Goal: Transaction & Acquisition: Purchase product/service

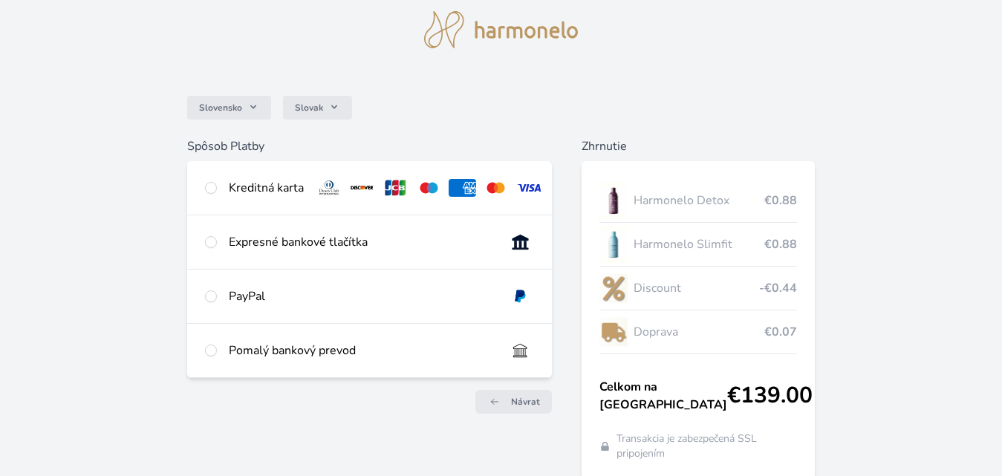
scroll to position [74, 0]
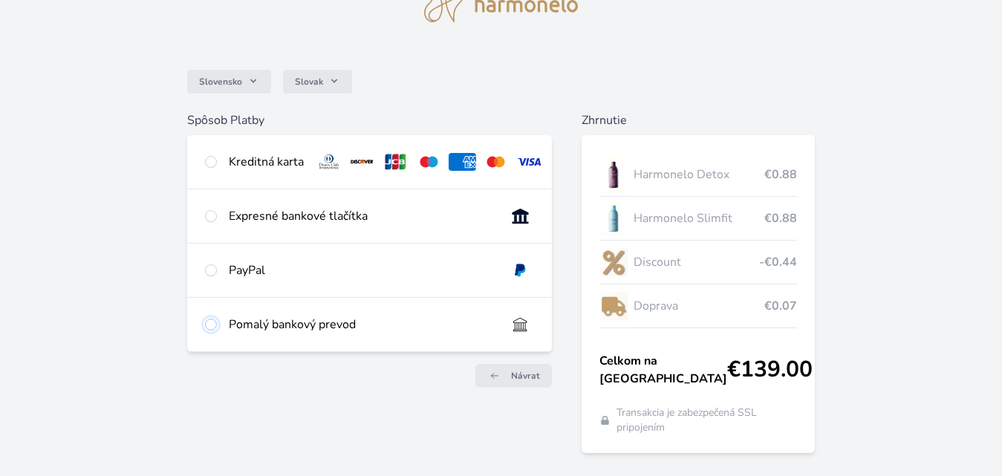
click at [212, 330] on input "radio" at bounding box center [211, 325] width 12 height 12
radio input "true"
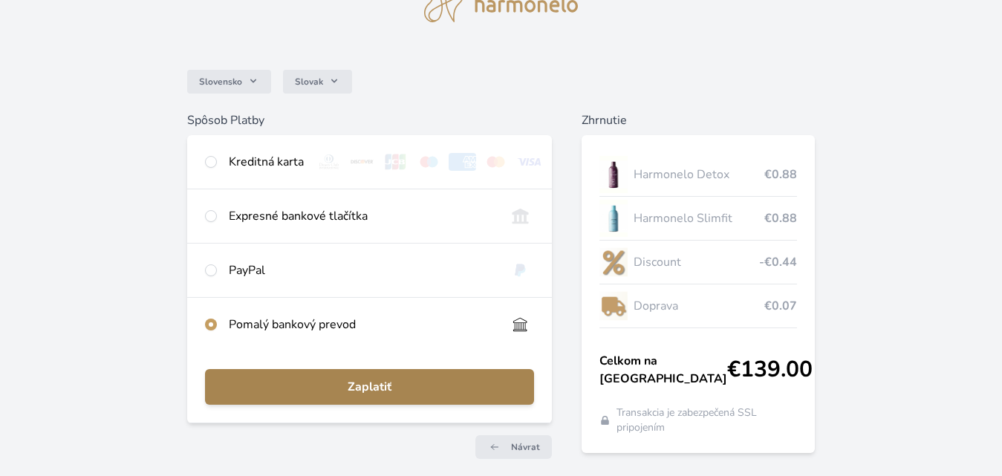
click at [356, 393] on span "Zaplatiť" at bounding box center [370, 387] width 306 height 18
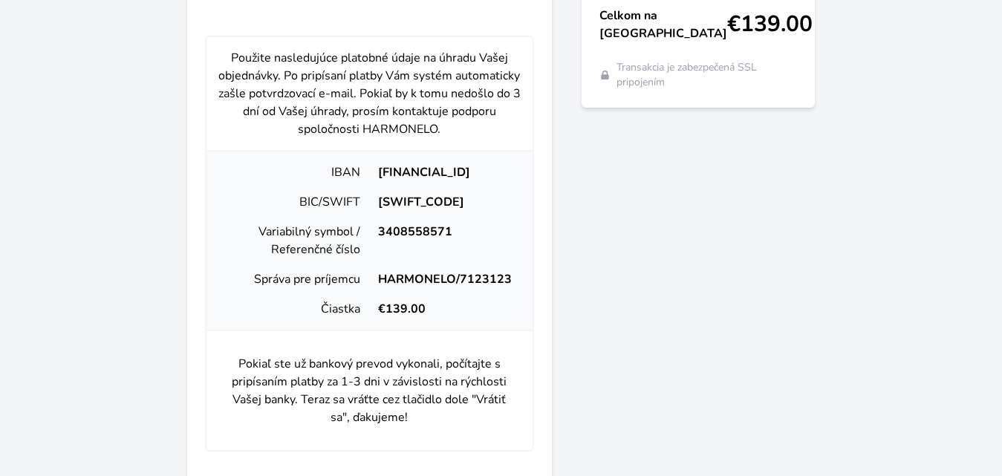
scroll to position [446, 0]
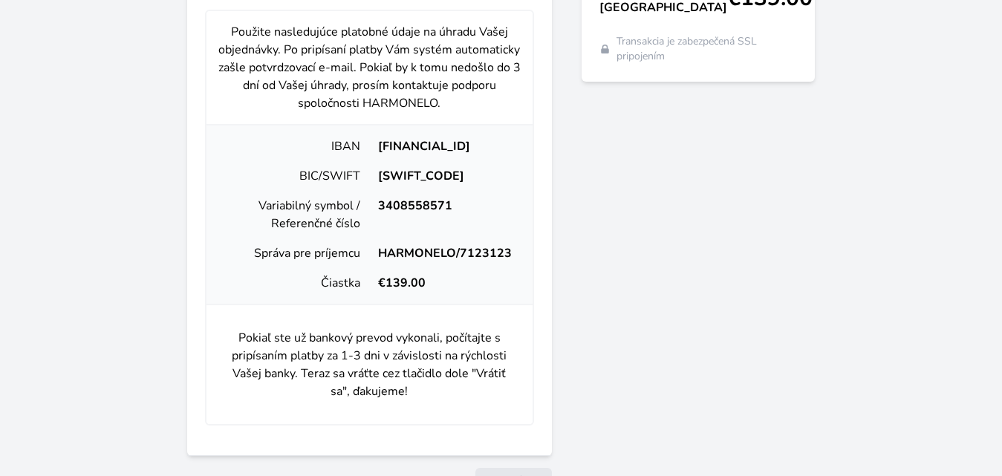
drag, startPoint x: 339, startPoint y: 154, endPoint x: 514, endPoint y: 153, distance: 174.5
click at [514, 153] on div "[FINANCIAL_ID]" at bounding box center [445, 146] width 152 height 18
copy div "[FINANCIAL_ID]"
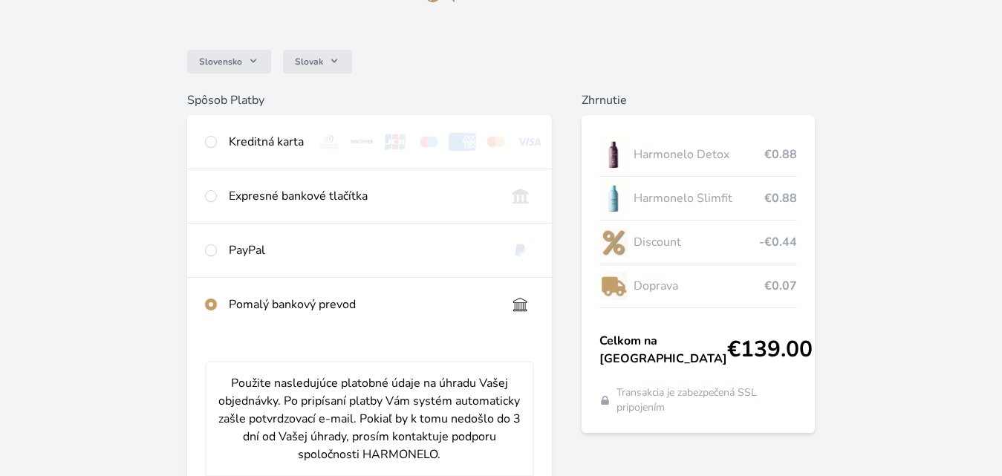
scroll to position [0, 0]
